Goal: Use online tool/utility: Utilize a website feature to perform a specific function

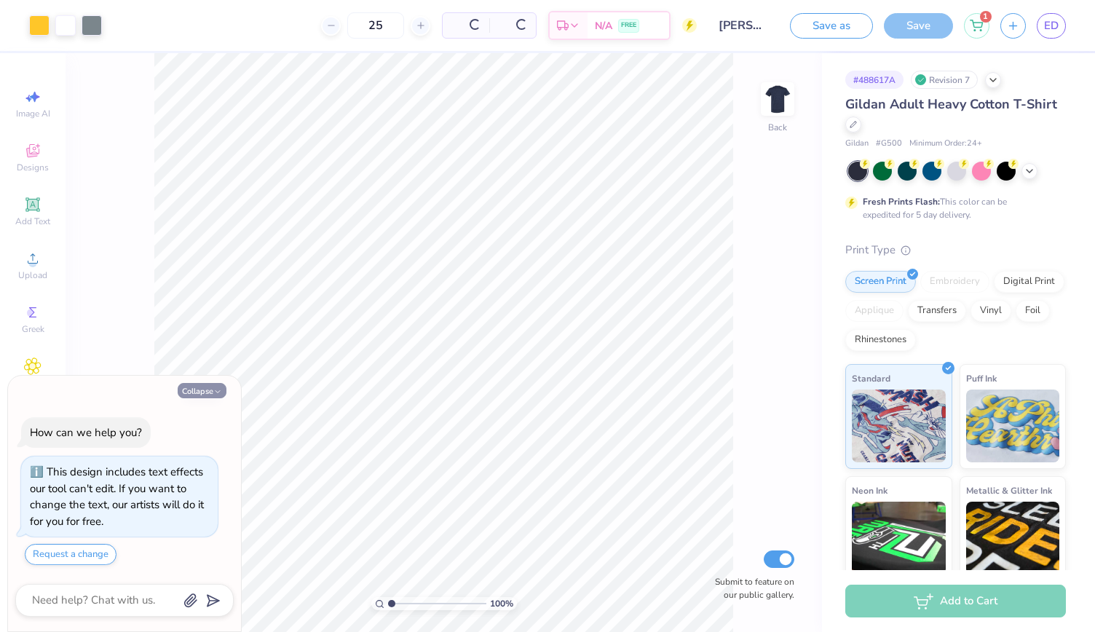
click at [186, 389] on button "Collapse" at bounding box center [202, 390] width 49 height 15
type textarea "x"
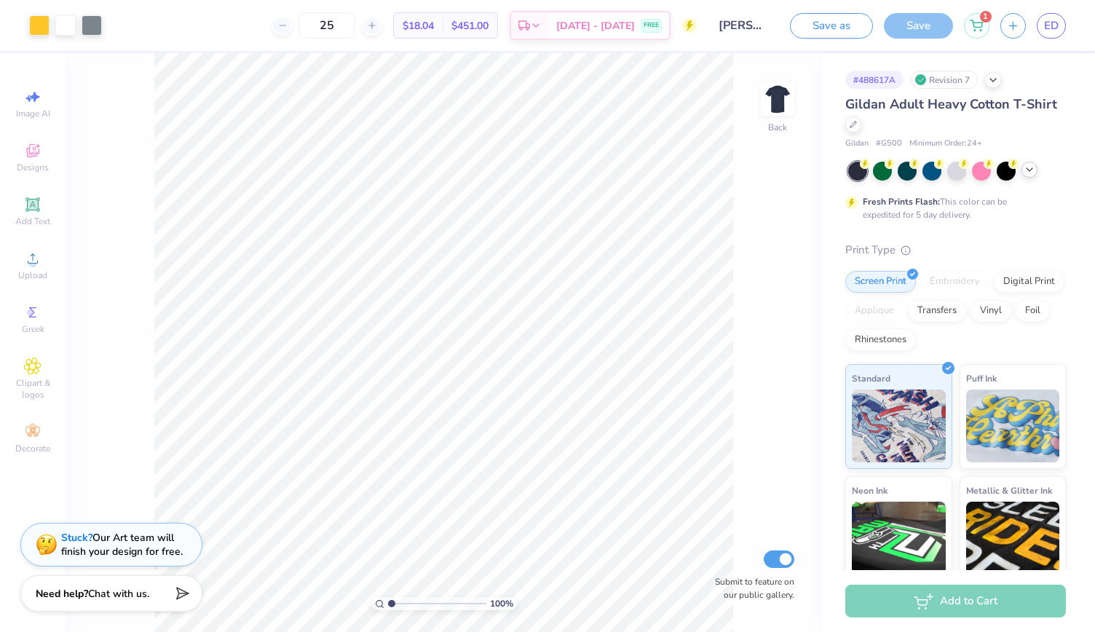
click at [1031, 170] on icon at bounding box center [1030, 170] width 12 height 12
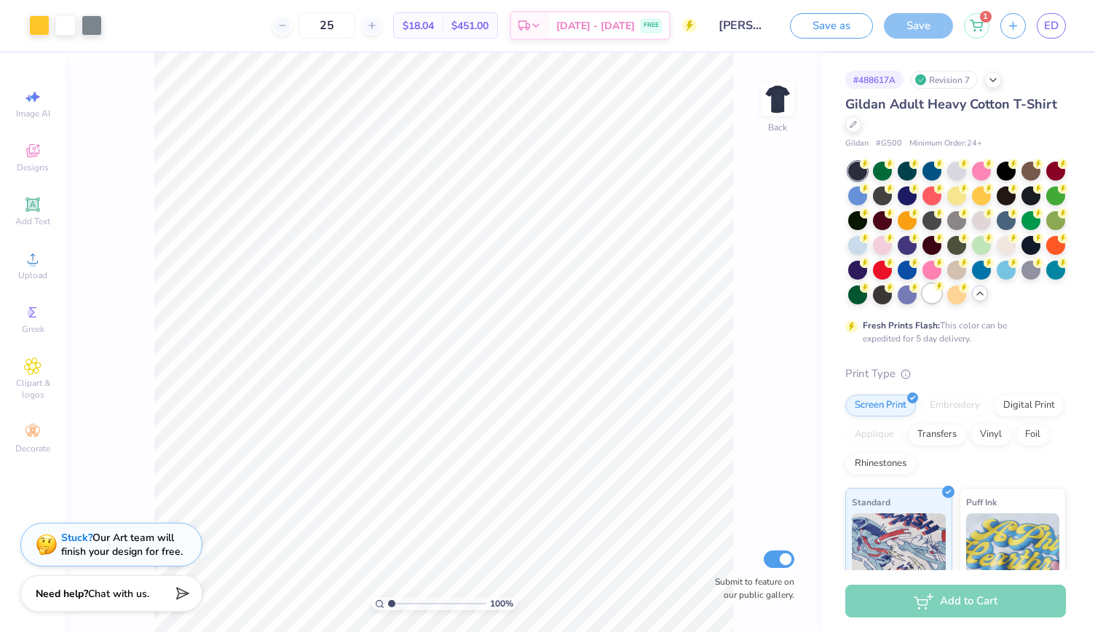
click at [923, 303] on div at bounding box center [932, 293] width 19 height 19
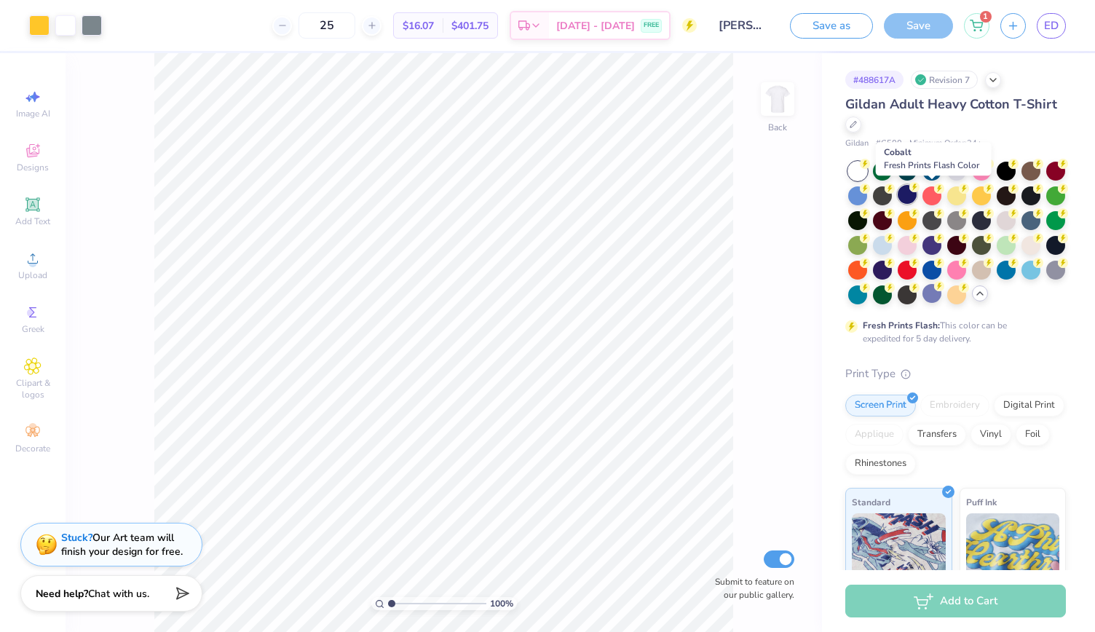
click at [917, 194] on div at bounding box center [907, 194] width 19 height 19
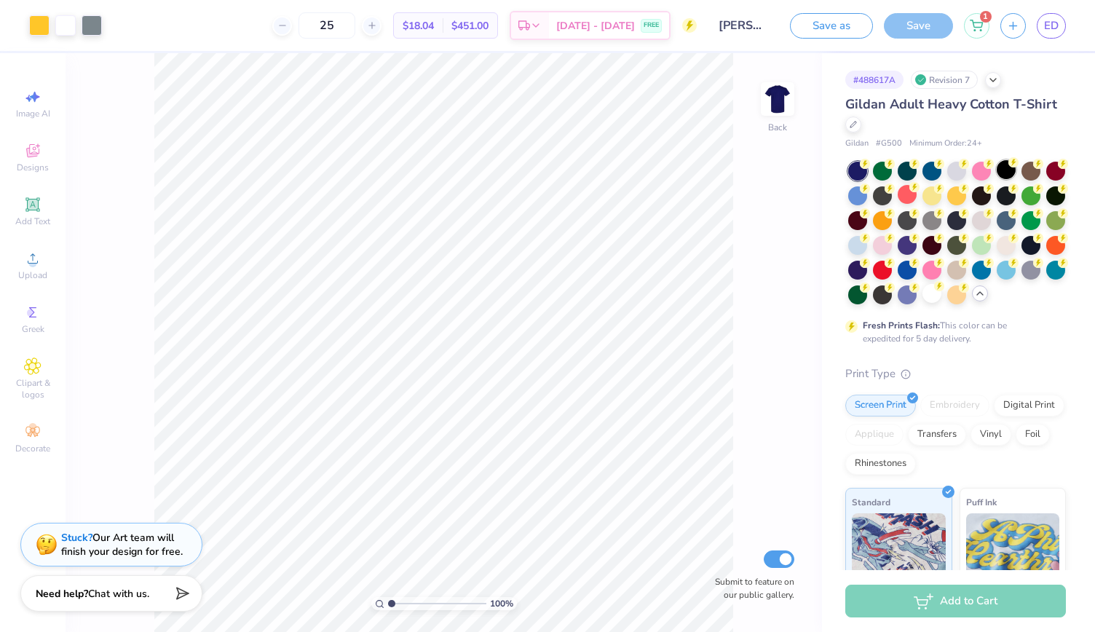
click at [1008, 170] on div at bounding box center [1006, 169] width 19 height 19
click at [966, 218] on div at bounding box center [957, 219] width 19 height 19
type input "1.00799240018654"
type textarea "x"
type input "1.00799240018654"
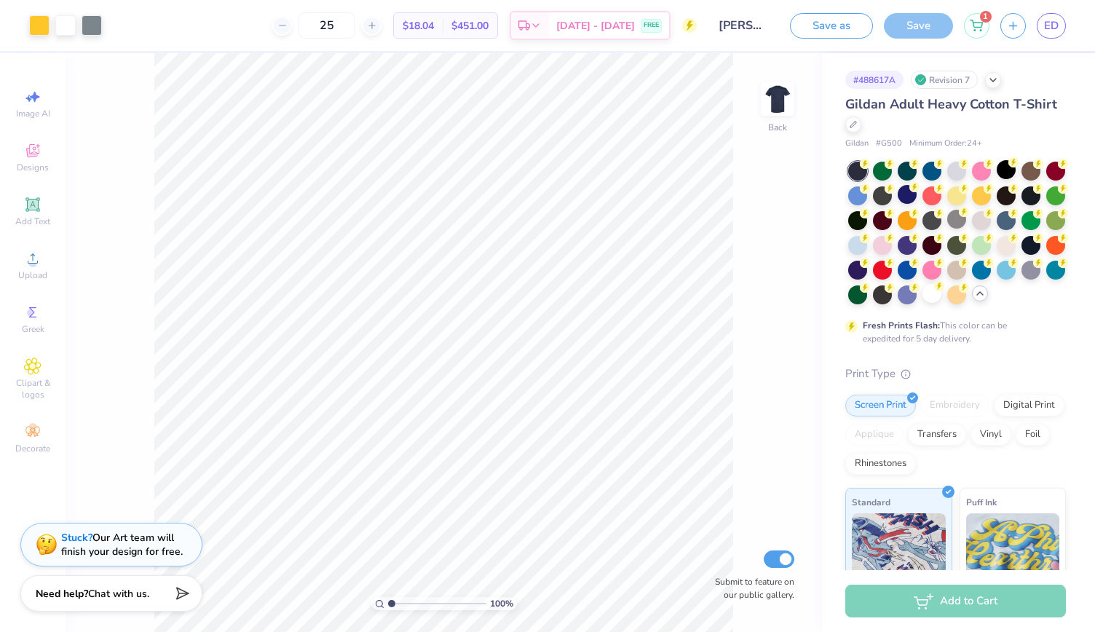
type textarea "x"
type input "1.0382133638741"
type textarea "x"
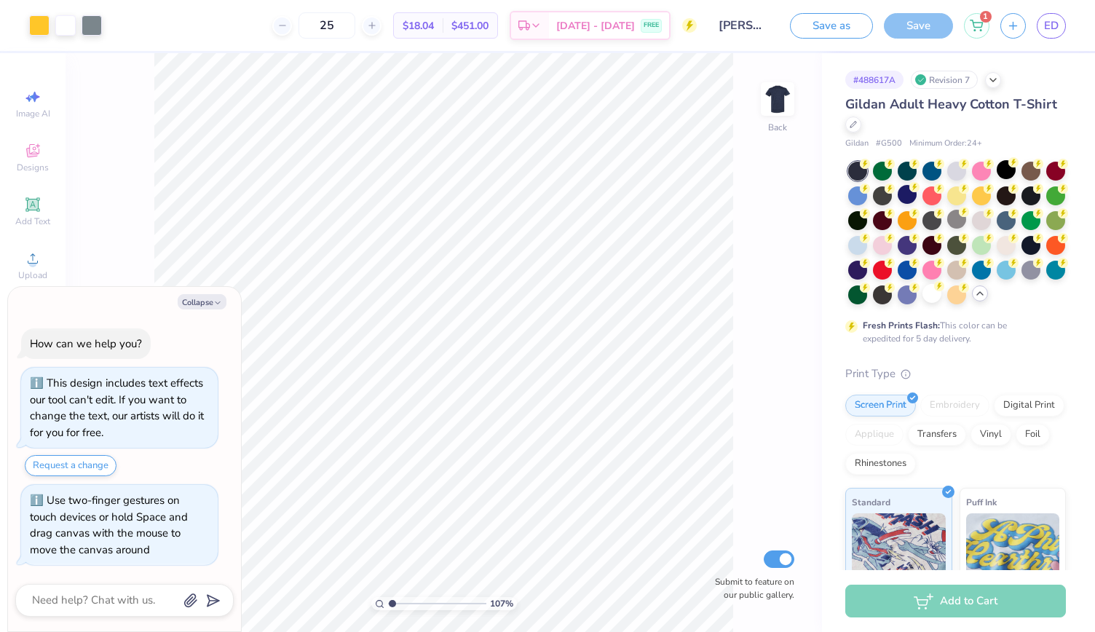
type input "1.10185540183688"
click at [923, 303] on div at bounding box center [932, 293] width 19 height 19
type textarea "x"
type input "1.10185540183688"
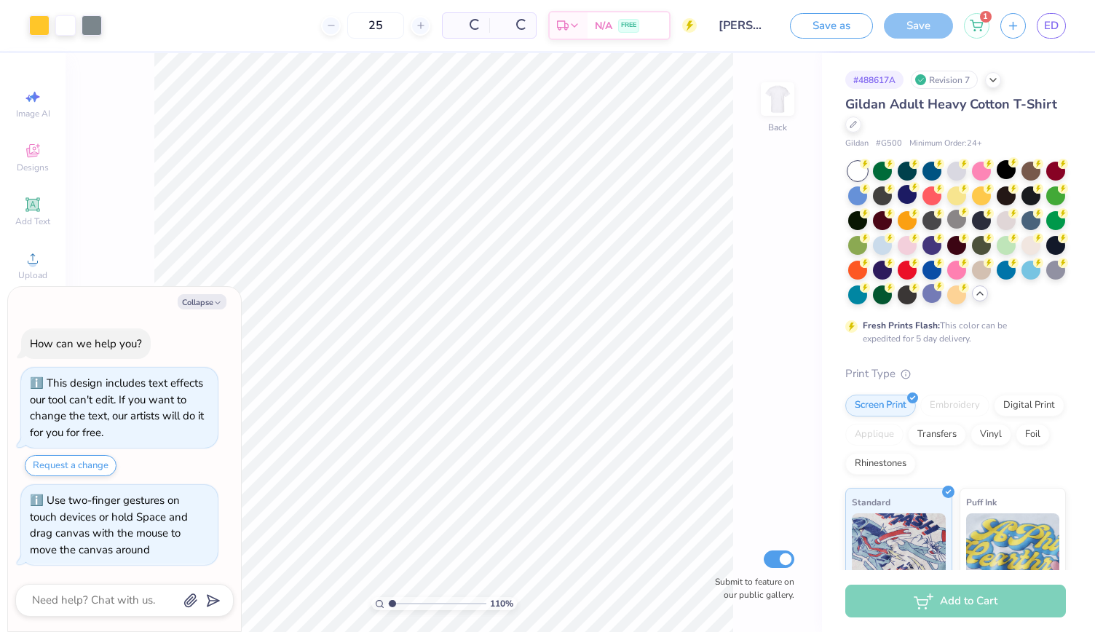
type textarea "x"
type input "1.10185540183688"
type textarea "x"
type input "1.10185540183688"
click at [1016, 192] on div at bounding box center [1006, 194] width 19 height 19
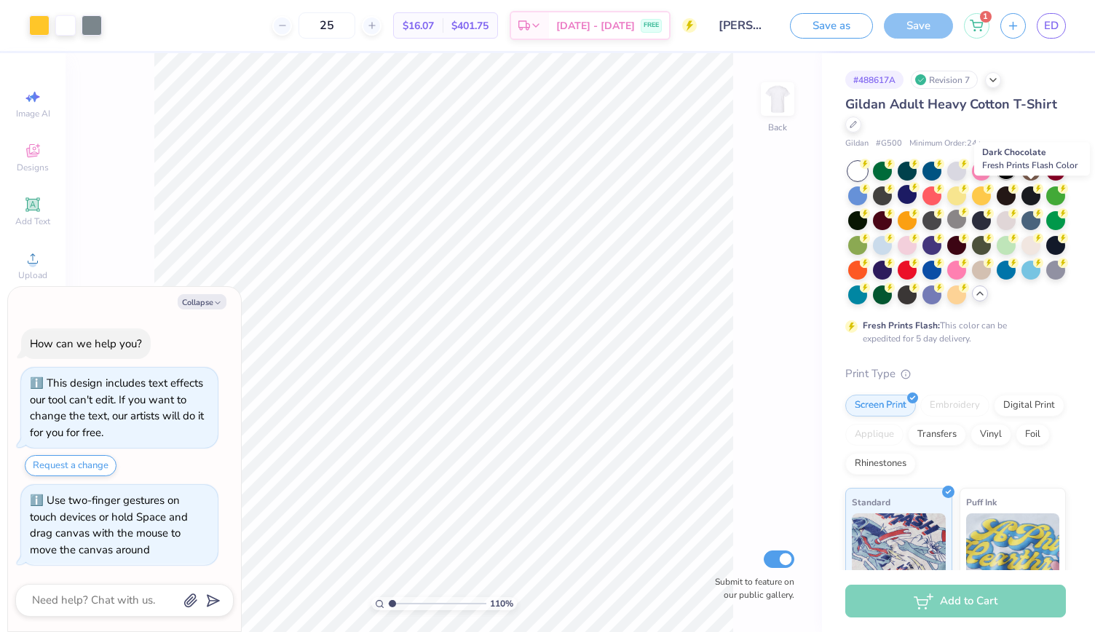
type textarea "x"
type input "1.10185540183688"
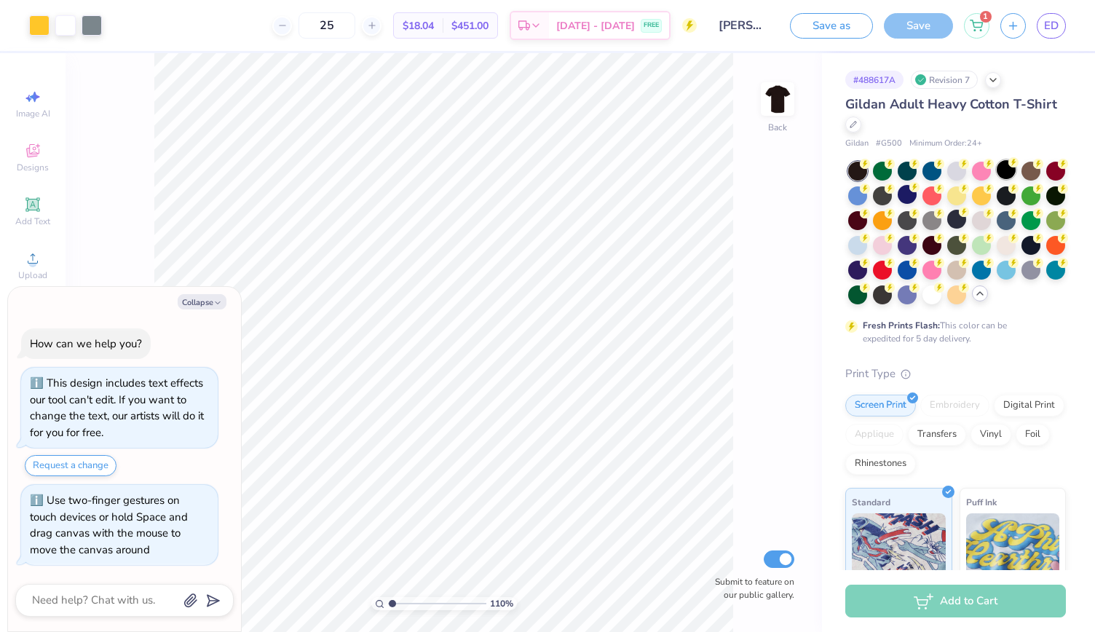
click at [1005, 176] on div at bounding box center [1006, 169] width 19 height 19
type textarea "x"
type input "1.10185540183688"
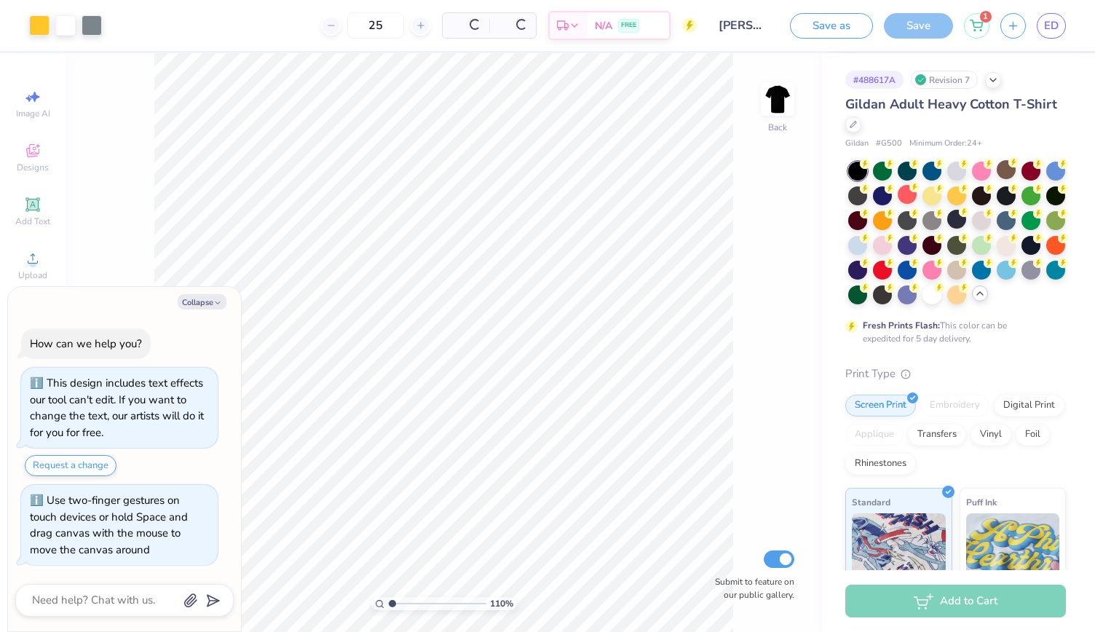
type textarea "x"
type input "1.10185540183688"
type textarea "x"
type input "1.10185540183688"
type textarea "x"
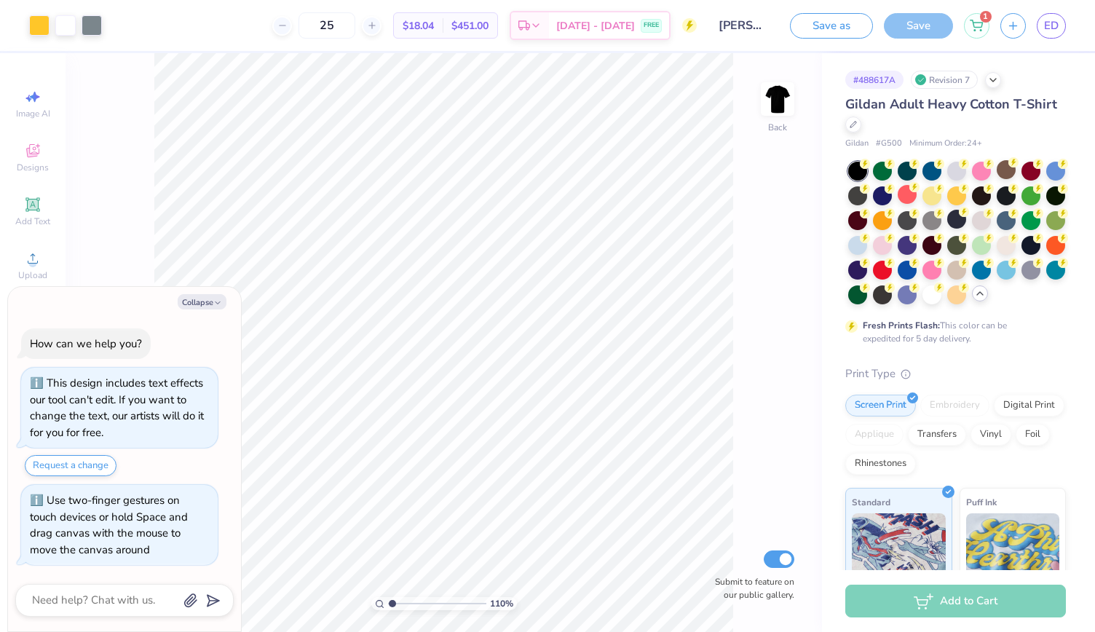
type input "1.10185540183688"
type textarea "x"
type input "4.17"
click at [422, 599] on input "range" at bounding box center [437, 603] width 98 height 13
click at [200, 299] on button "Collapse" at bounding box center [202, 301] width 49 height 15
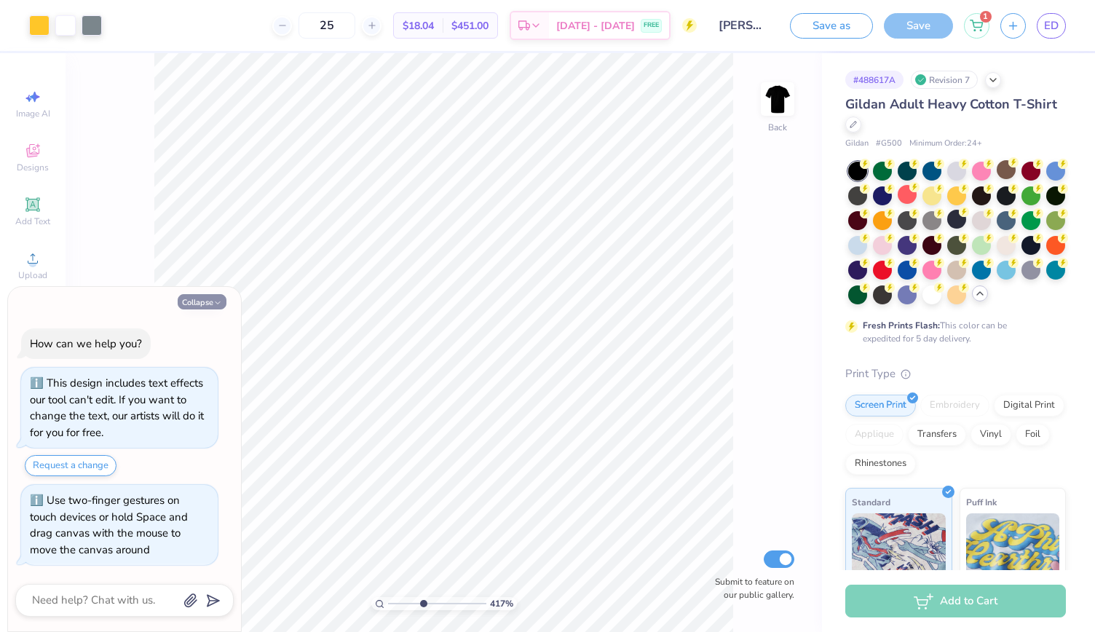
type textarea "x"
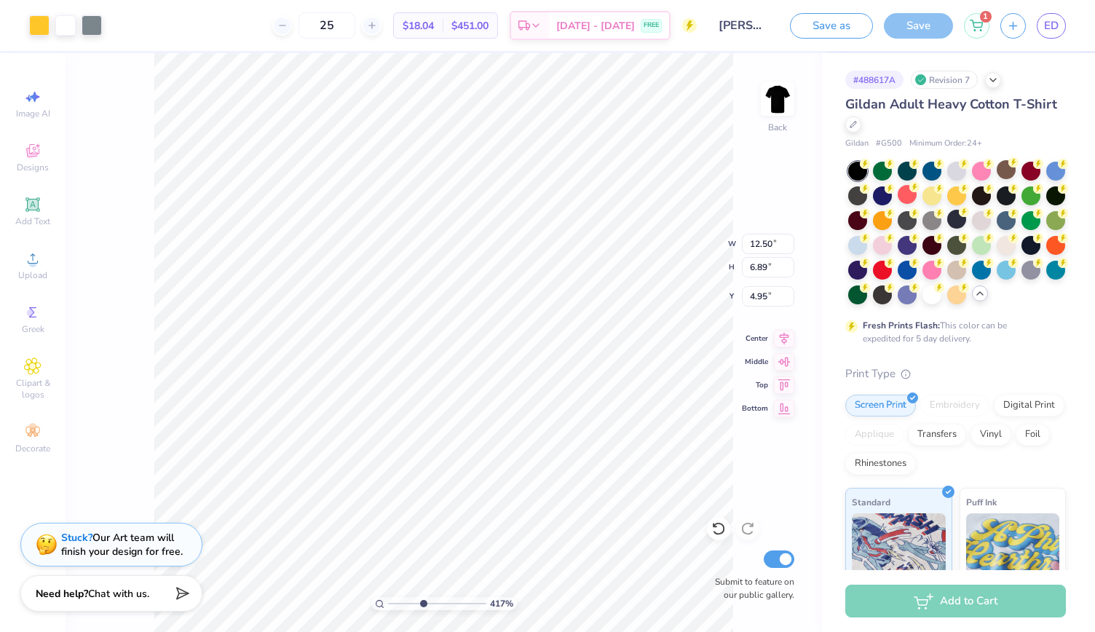
type input "4.95"
click at [407, 602] on input "range" at bounding box center [437, 603] width 98 height 13
type input "1.63"
click at [398, 603] on input "range" at bounding box center [437, 603] width 98 height 13
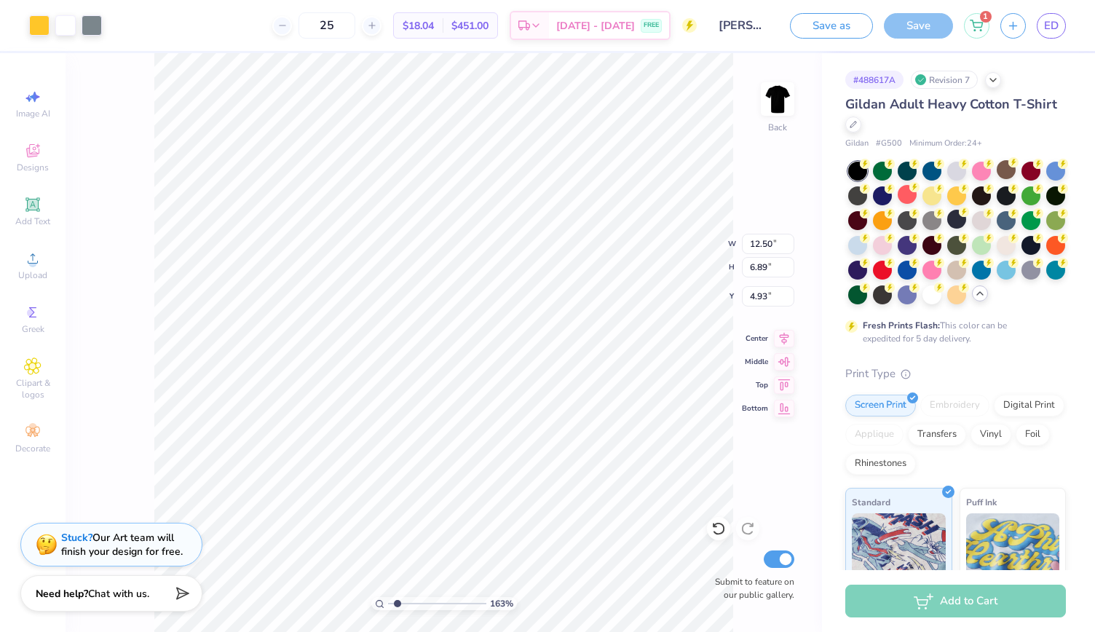
type input "4.38"
